Goal: Task Accomplishment & Management: Manage account settings

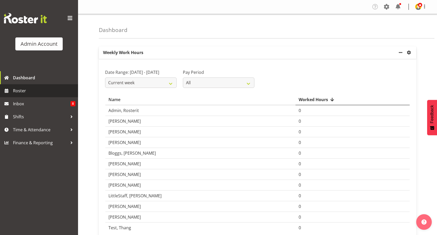
click at [33, 93] on span "Roster" at bounding box center [44, 91] width 62 height 8
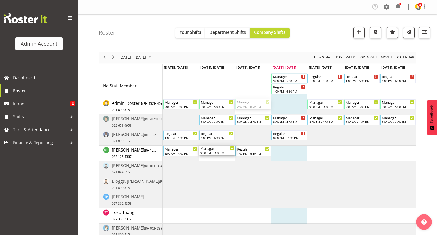
drag, startPoint x: 258, startPoint y: 105, endPoint x: 203, endPoint y: 156, distance: 74.2
click at [203, 156] on div "Manager 9:00 AM - 5:00 PM Regular 1:00 PM - 6:30 PM Regular 1:00 PM - 6:30 PM R…" at bounding box center [289, 164] width 253 height 182
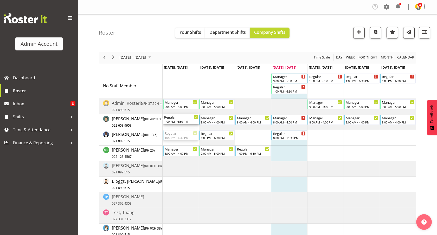
drag, startPoint x: 172, startPoint y: 135, endPoint x: 181, endPoint y: 127, distance: 11.3
click at [181, 127] on div "Manager 9:00 AM - 5:00 PM Regular 1:00 PM - 6:30 PM Regular 1:00 PM - 6:30 PM R…" at bounding box center [289, 164] width 253 height 182
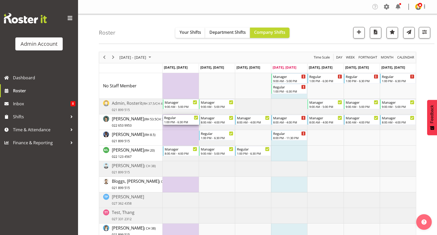
drag, startPoint x: 182, startPoint y: 122, endPoint x: 182, endPoint y: 108, distance: 14.0
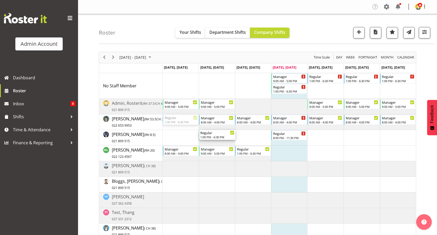
drag, startPoint x: 179, startPoint y: 118, endPoint x: 218, endPoint y: 145, distance: 47.9
click at [218, 145] on div "Manager 9:00 AM - 5:00 PM Regular 1:00 PM - 6:30 PM Regular 1:00 PM - 6:30 PM R…" at bounding box center [289, 164] width 253 height 182
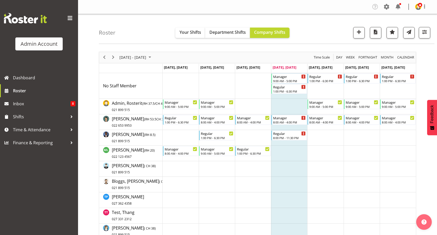
click at [243, 139] on td "Timeline Week of September 25, 2025" at bounding box center [253, 138] width 36 height 16
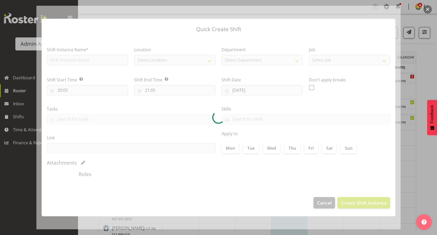
type input "[DATE]"
checkbox input "true"
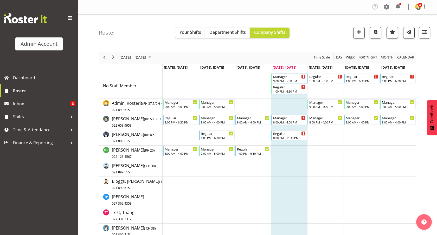
click at [71, 15] on span at bounding box center [70, 18] width 8 height 8
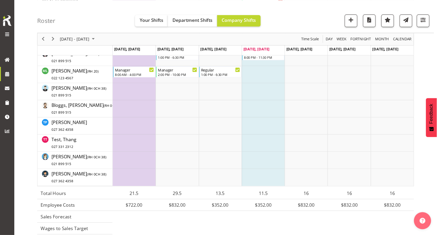
scroll to position [86, 0]
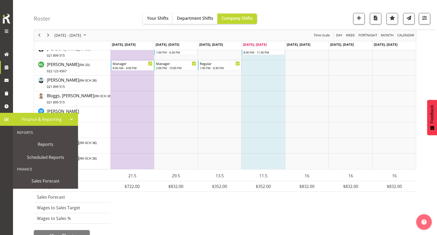
click at [121, 19] on div "Roster Your Shifts Department Shifts Company Shifts 2 Locations Clear [GEOGRAPH…" at bounding box center [234, 15] width 401 height 30
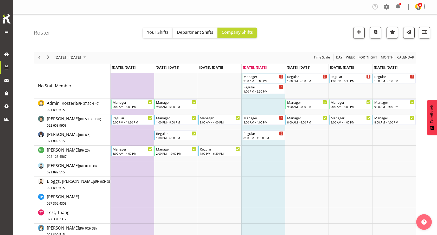
click at [106, 43] on div "Roster Your Shifts Department Shifts Company Shifts 2 Locations Clear Auckland …" at bounding box center [234, 29] width 401 height 30
